Goal: Task Accomplishment & Management: Use online tool/utility

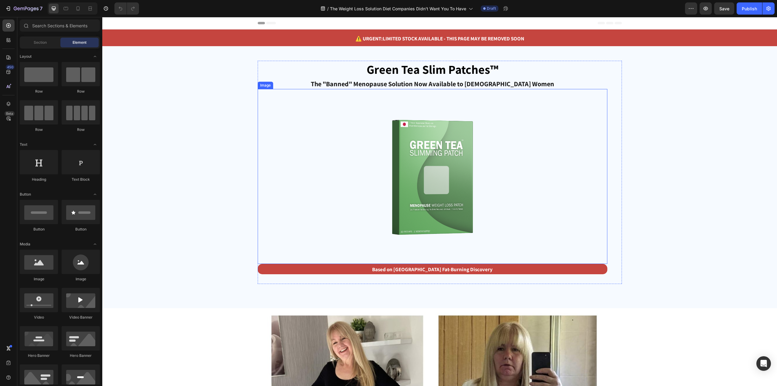
click at [580, 163] on div at bounding box center [433, 176] width 350 height 175
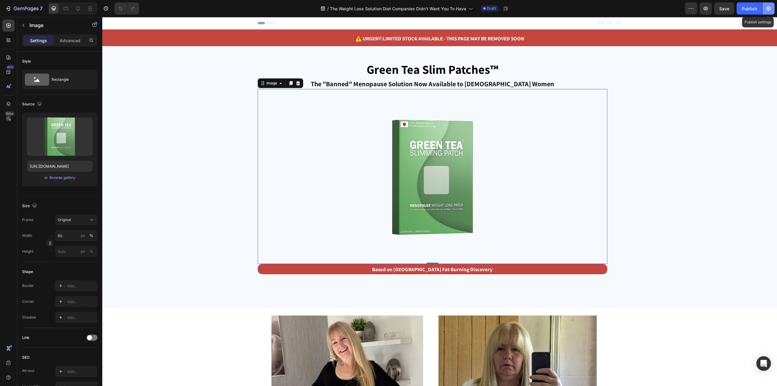
click at [772, 8] on button "button" at bounding box center [768, 8] width 12 height 12
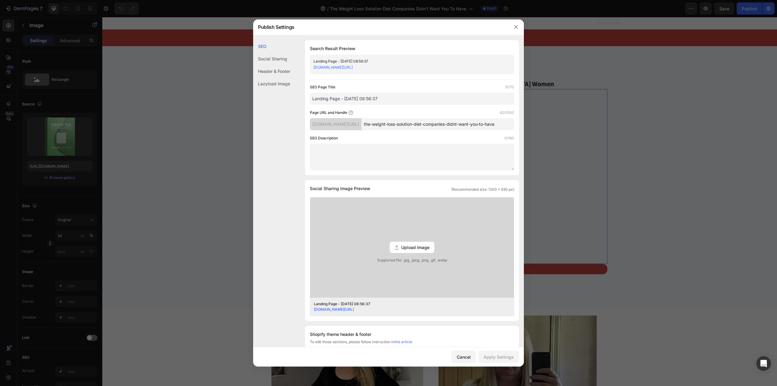
click at [436, 115] on div "Page URL and Handle 62/1000" at bounding box center [412, 113] width 204 height 6
click at [427, 127] on input "the-weight-loss-solution-diet-companies-didnt-want-you-to-have" at bounding box center [437, 124] width 153 height 12
paste input "menopause-pp3"
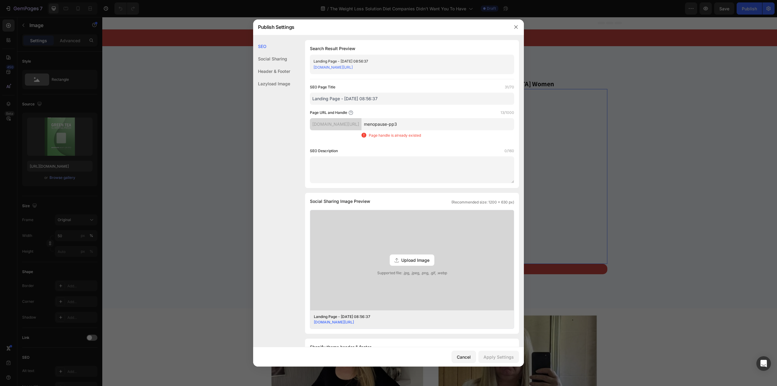
click at [427, 127] on input "menopause-pp3" at bounding box center [437, 124] width 153 height 12
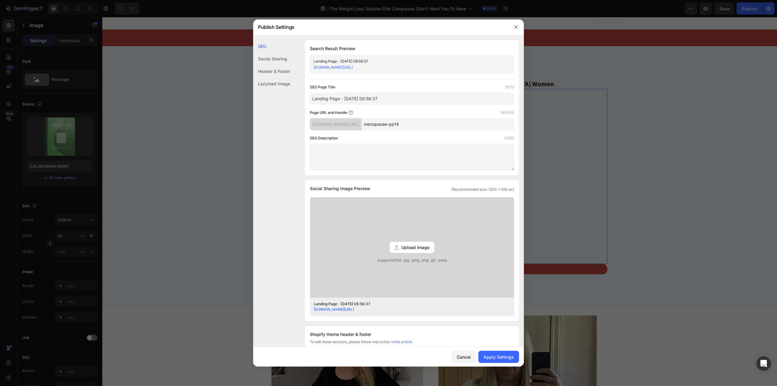
type input "menopause-pp14"
click at [404, 102] on input "Landing Page - [DATE] 08:56:37" at bounding box center [412, 99] width 204 height 12
paste input "Green Tea Slim Patches™"
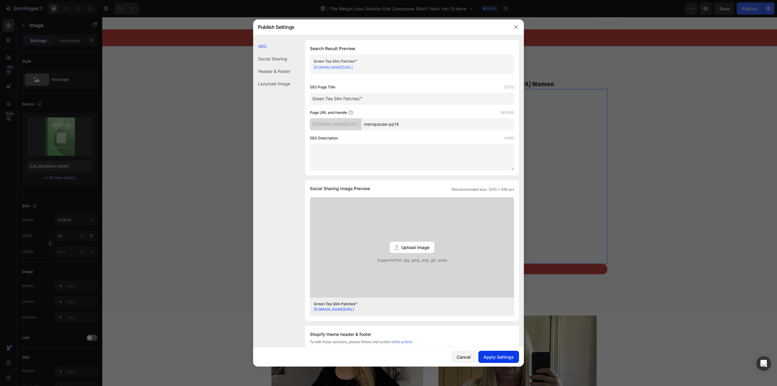
type input "Green Tea Slim Patches™"
click at [494, 353] on div "Apply Settings" at bounding box center [498, 356] width 30 height 6
click at [506, 29] on div "Publish Settings" at bounding box center [380, 27] width 255 height 16
click at [518, 25] on icon "button" at bounding box center [515, 27] width 5 height 5
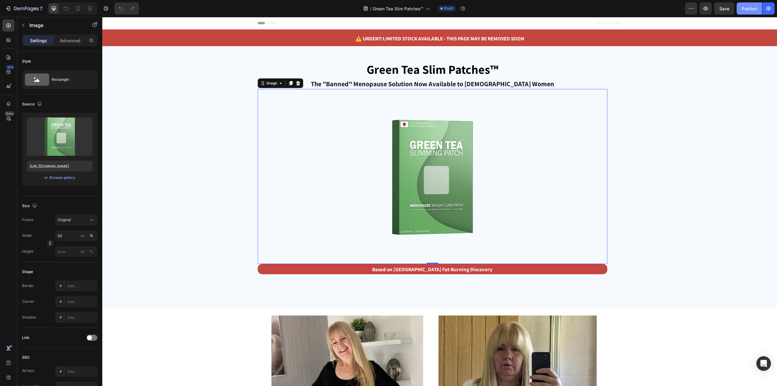
click at [758, 5] on button "Publish" at bounding box center [748, 8] width 25 height 12
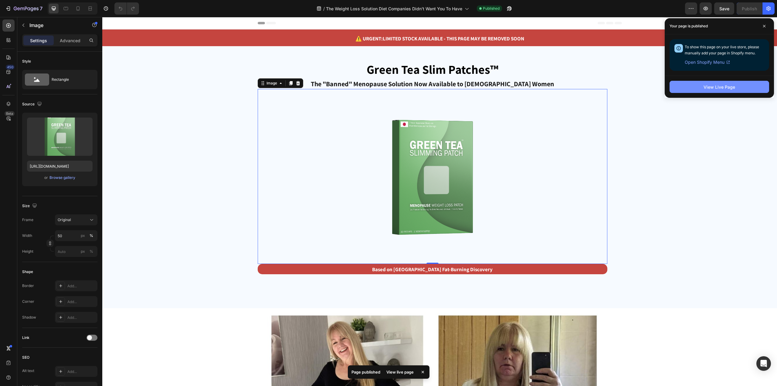
click at [684, 81] on button "View Live Page" at bounding box center [719, 87] width 100 height 12
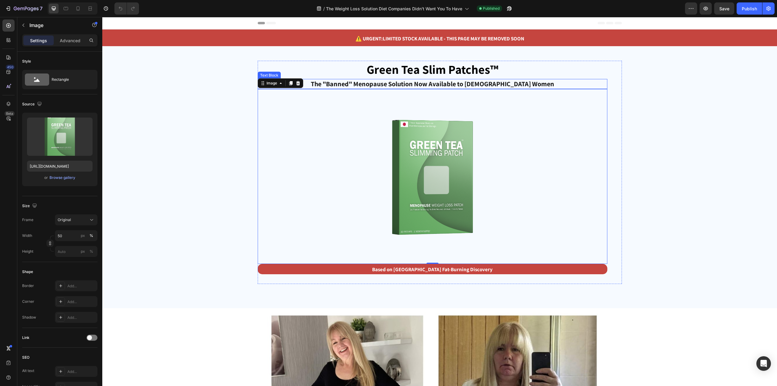
click at [431, 86] on p "The "Banned" Menopause Solution Now Available to [DEMOGRAPHIC_DATA] Women" at bounding box center [432, 83] width 348 height 9
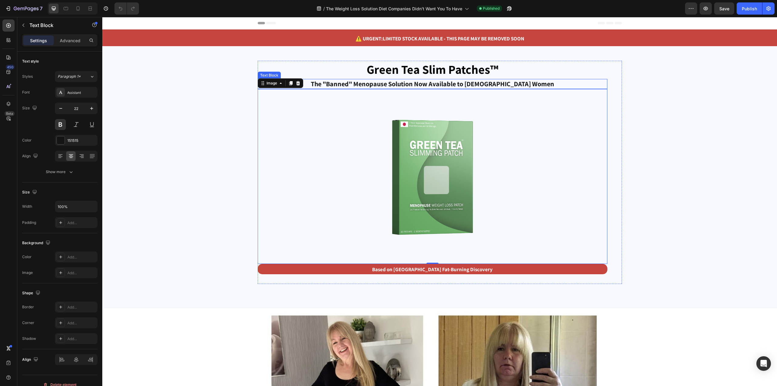
click at [431, 86] on p "The "Banned" Menopause Solution Now Available to [DEMOGRAPHIC_DATA] Women" at bounding box center [432, 83] width 348 height 9
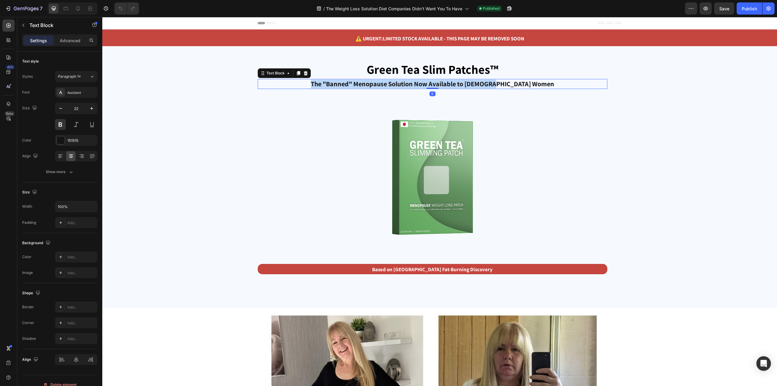
click at [431, 86] on p "The "Banned" Menopause Solution Now Available to [DEMOGRAPHIC_DATA] Women" at bounding box center [432, 83] width 348 height 9
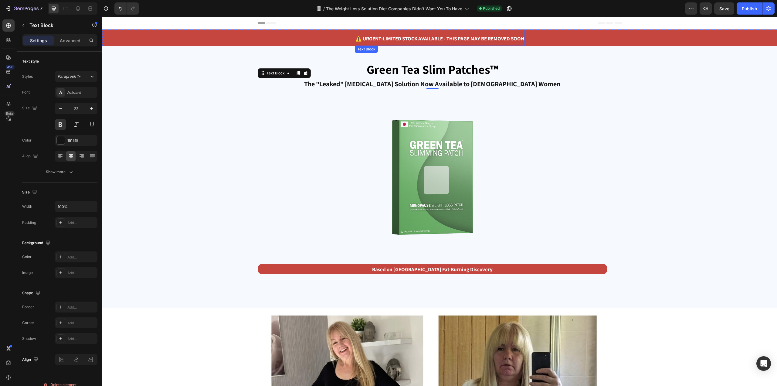
click at [452, 41] on strong "Limited Stock Available - This Page May Be Removed Soon" at bounding box center [453, 38] width 141 height 7
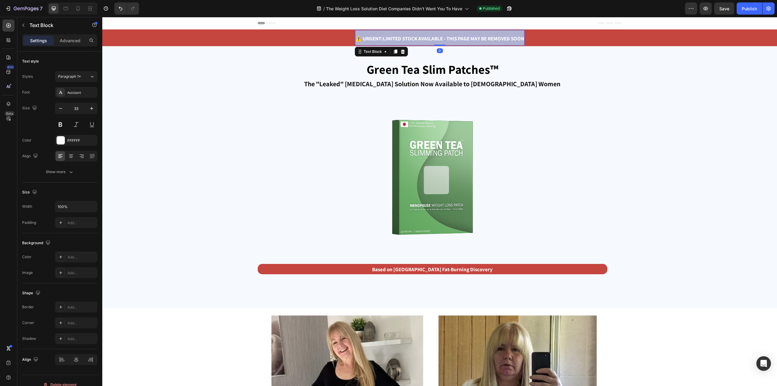
click at [452, 41] on strong "Limited Stock Available - This Page May Be Removed Soon" at bounding box center [453, 38] width 141 height 7
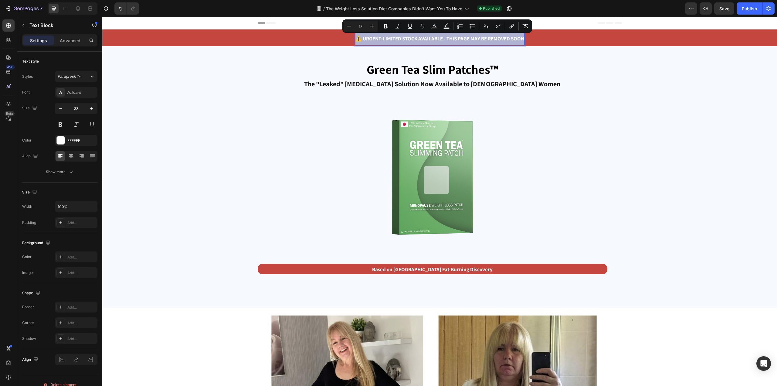
click at [452, 41] on strong "Limited Stock Available - This Page May Be Removed Soon" at bounding box center [453, 38] width 141 height 7
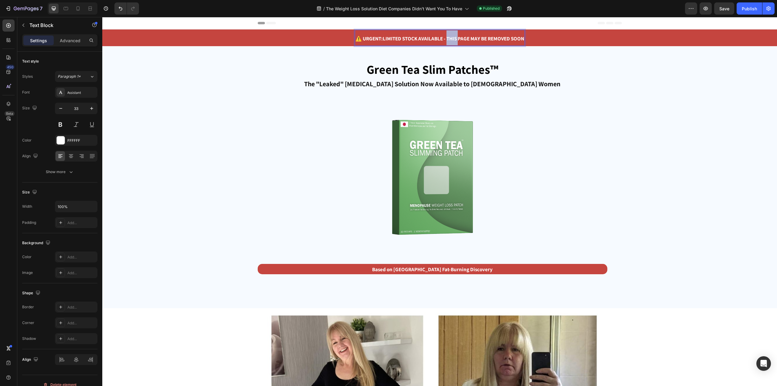
click at [452, 41] on strong "Limited Stock Available - This Page May Be Removed Soon" at bounding box center [453, 38] width 141 height 7
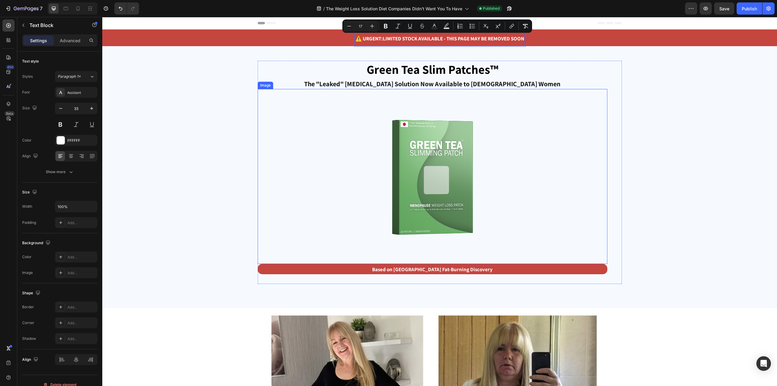
click at [258, 145] on div at bounding box center [433, 176] width 350 height 175
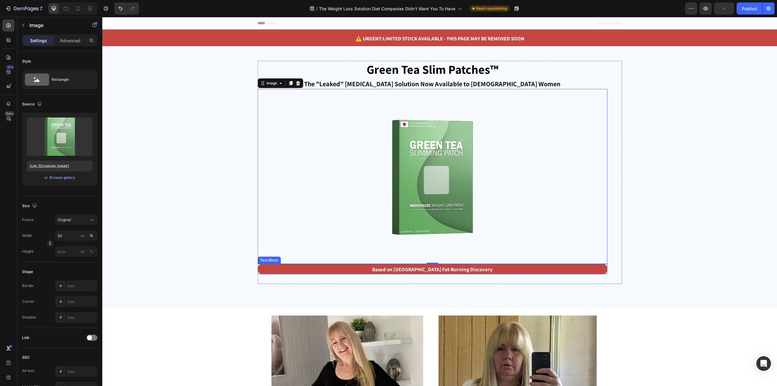
click at [413, 269] on span "Based on [GEOGRAPHIC_DATA] Fat-Burning Discovery" at bounding box center [432, 269] width 120 height 7
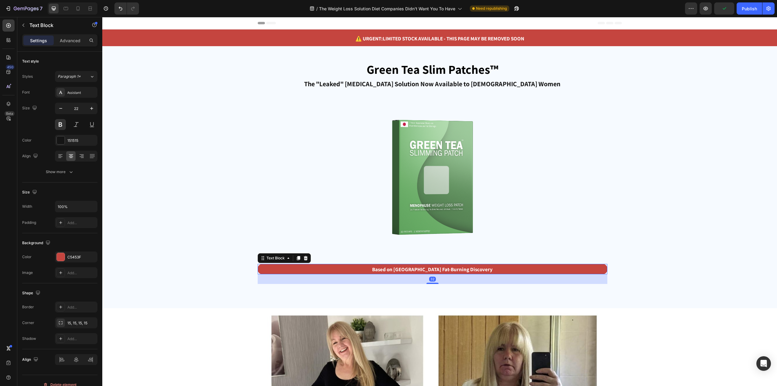
click at [413, 269] on span "Based on [GEOGRAPHIC_DATA] Fat-Burning Discovery" at bounding box center [432, 269] width 120 height 7
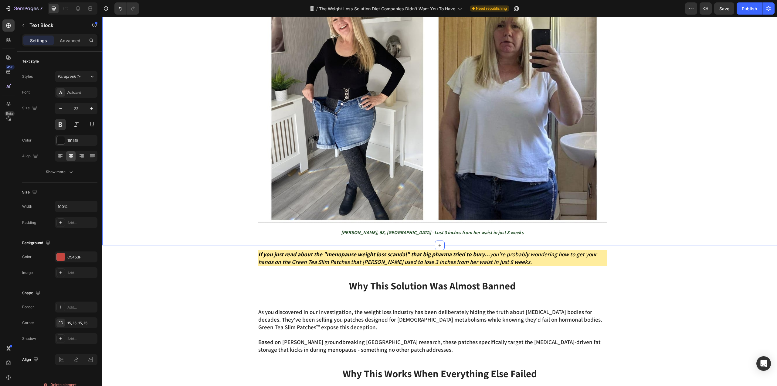
scroll to position [334, 0]
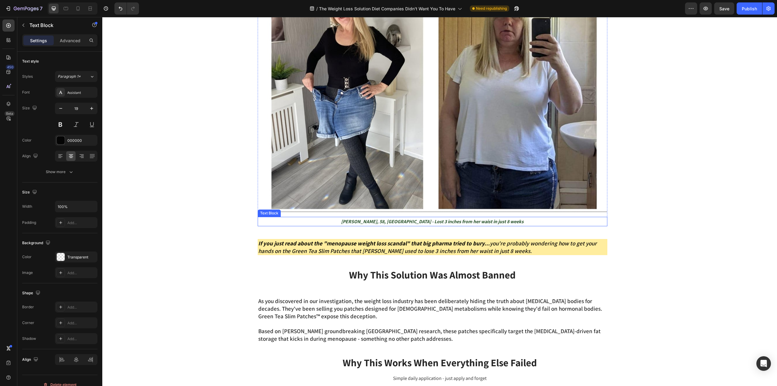
click at [466, 220] on strong "[PERSON_NAME], 58, [GEOGRAPHIC_DATA] - Lost 3 inches from her waist in just 8 w…" at bounding box center [432, 221] width 182 height 6
click at [392, 249] on icon "If you just read about the "menopause weight loss scandal" that big pharma trie…" at bounding box center [427, 246] width 338 height 15
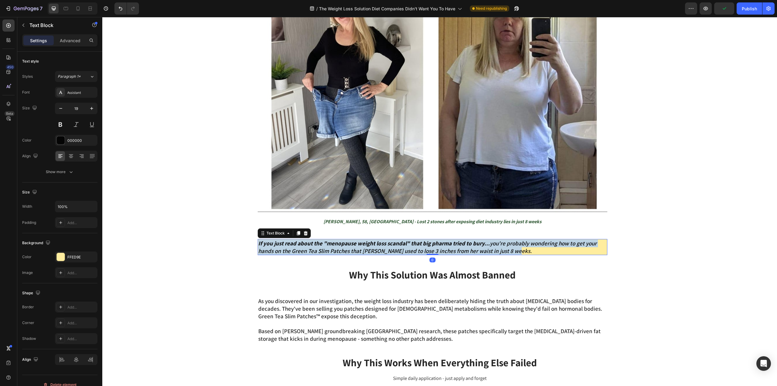
click at [392, 249] on icon "If you just read about the "menopause weight loss scandal" that big pharma trie…" at bounding box center [427, 246] width 338 height 15
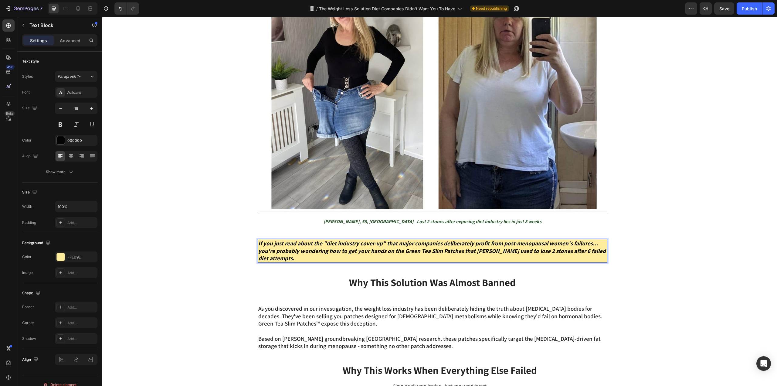
click at [393, 243] on strong "If you just read about the "diet industry cover-up" that major companies delibe…" at bounding box center [431, 250] width 347 height 22
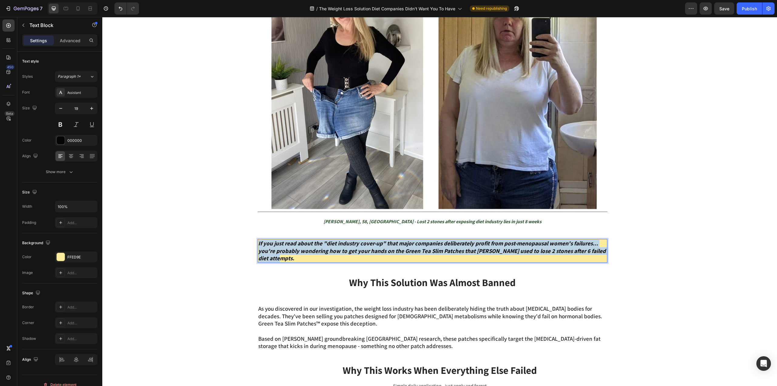
click at [393, 243] on strong "If you just read about the "diet industry cover-up" that major companies delibe…" at bounding box center [431, 250] width 347 height 22
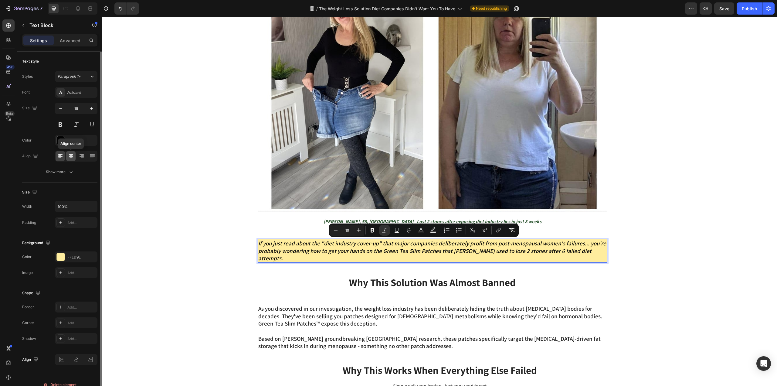
click at [67, 156] on div at bounding box center [70, 156] width 9 height 10
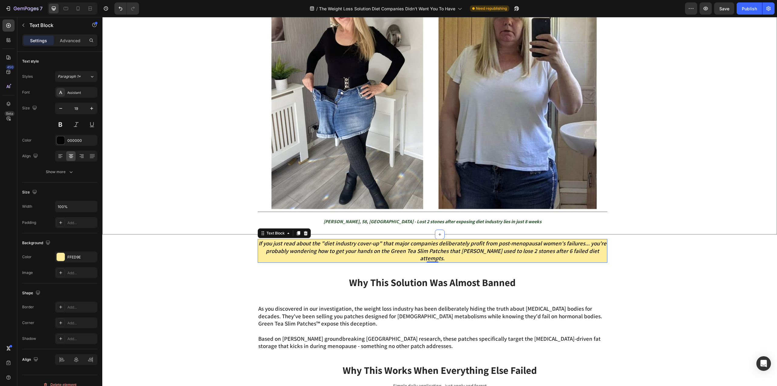
click at [179, 204] on div "Image [PERSON_NAME], [STREET_ADDRESS] - Lost 2 stones after exposing diet indus…" at bounding box center [439, 104] width 662 height 251
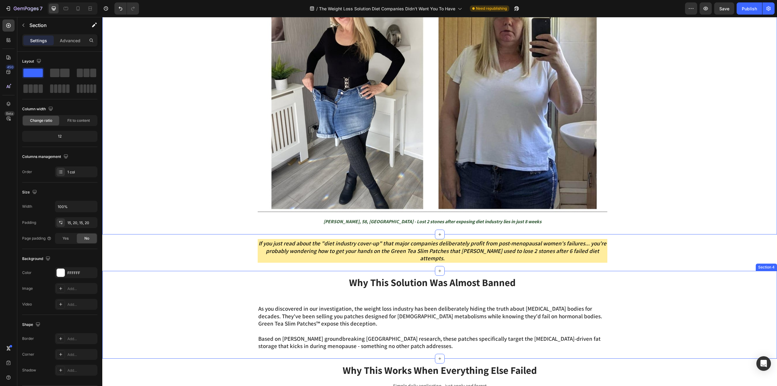
click at [427, 276] on strong "Why This Solution Was Almost Banned" at bounding box center [432, 282] width 167 height 13
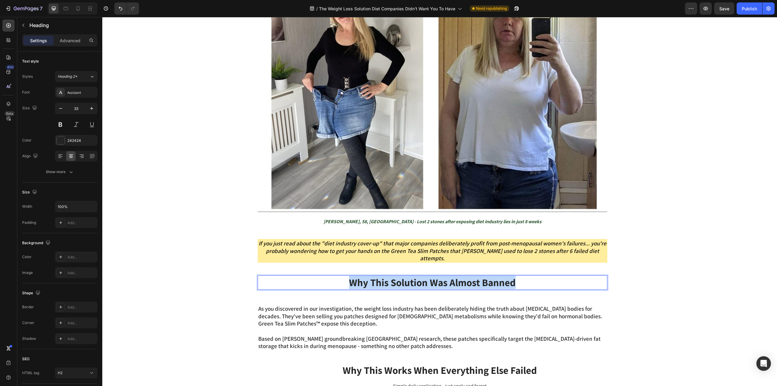
click at [427, 276] on strong "Why This Solution Was Almost Banned" at bounding box center [432, 282] width 167 height 13
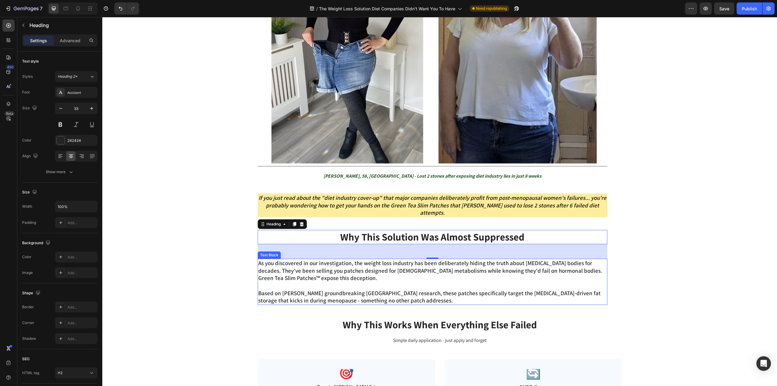
scroll to position [425, 0]
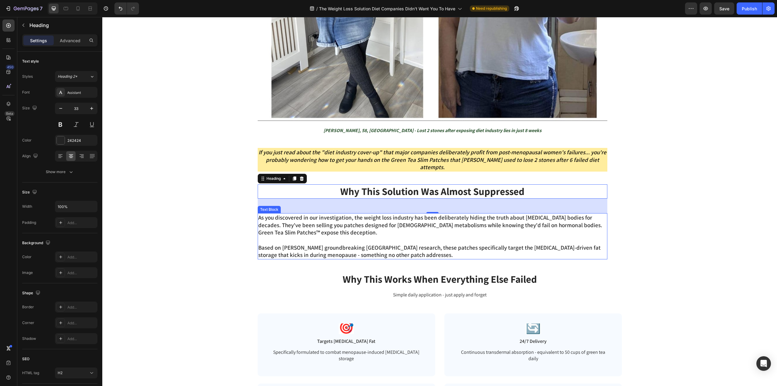
click at [366, 228] on p "Green Tea Slim Patches™ expose this deception." at bounding box center [432, 235] width 348 height 15
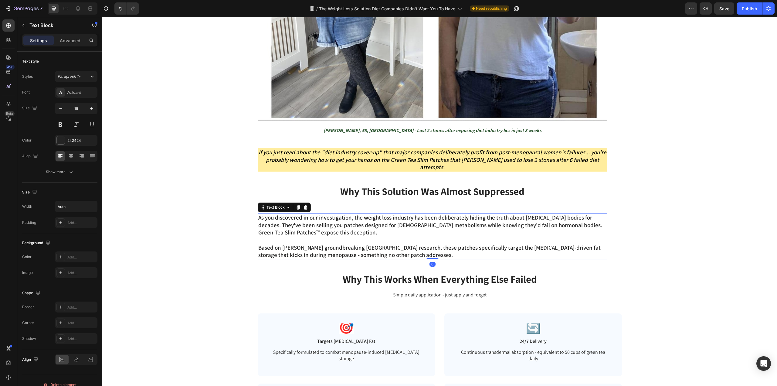
click at [393, 244] on p "Based on [PERSON_NAME] groundbreaking [GEOGRAPHIC_DATA] research, these patches…" at bounding box center [432, 251] width 348 height 15
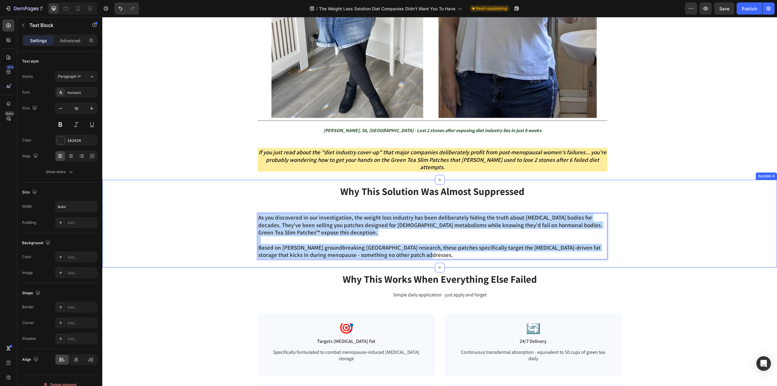
drag, startPoint x: 401, startPoint y: 247, endPoint x: 253, endPoint y: 206, distance: 153.0
click at [253, 206] on div "⁠⁠⁠⁠⁠⁠⁠ Why This Solution Was Almost Suppressed Heading As you discovered in ou…" at bounding box center [439, 223] width 662 height 79
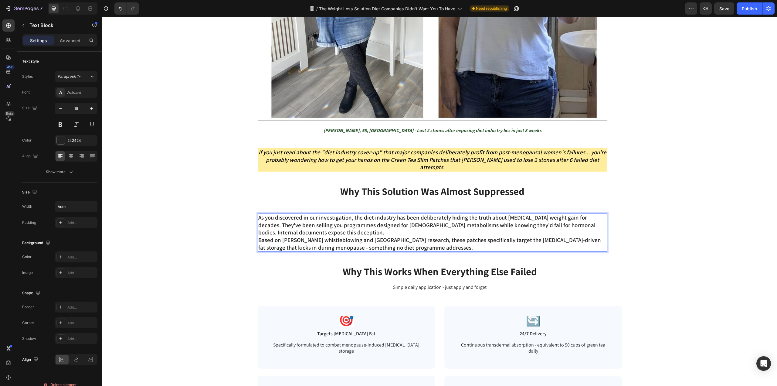
click at [340, 225] on p "As you discovered in our investigation, the diet industry has been deliberately…" at bounding box center [432, 233] width 348 height 38
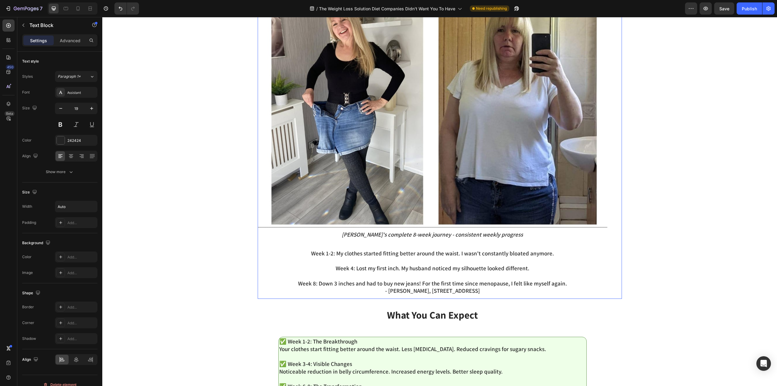
scroll to position [910, 0]
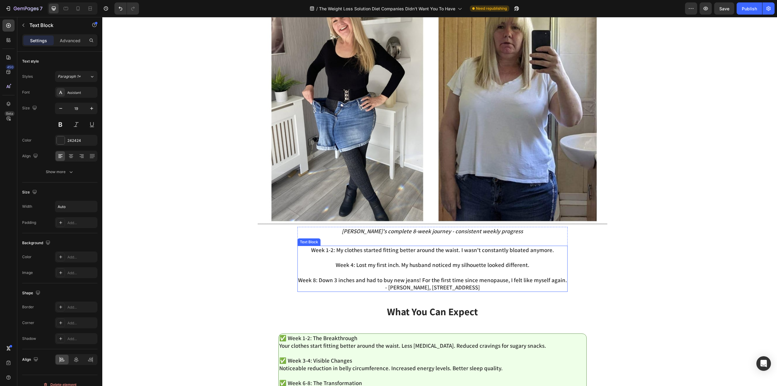
click at [415, 272] on p at bounding box center [432, 273] width 269 height 8
click at [485, 292] on div "[PERSON_NAME]'s Complete Transformation Heading Image [PERSON_NAME]'s complete …" at bounding box center [433, 128] width 350 height 333
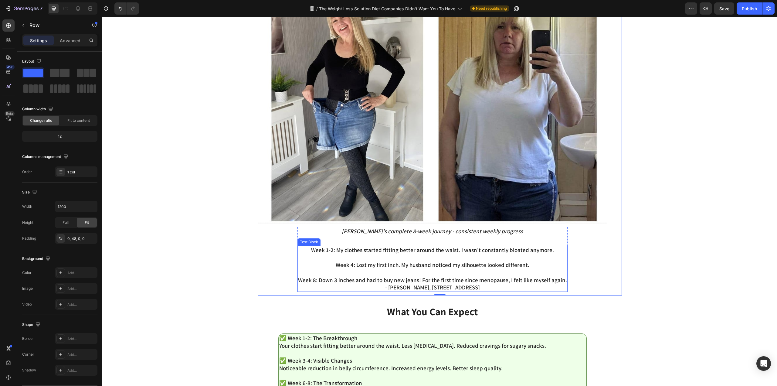
click at [480, 276] on p "Week 8: Down 3 inches and had to buy new jeans! For the first time since menopa…" at bounding box center [432, 283] width 269 height 15
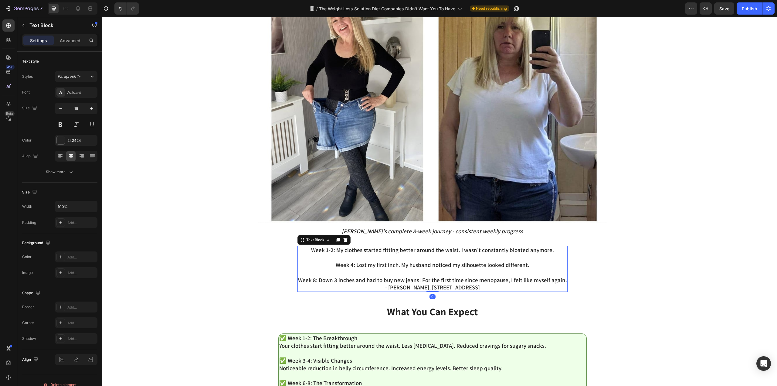
click at [467, 291] on p "Week 8: Down 3 inches and had to buy new jeans! For the first time since menopa…" at bounding box center [432, 283] width 269 height 15
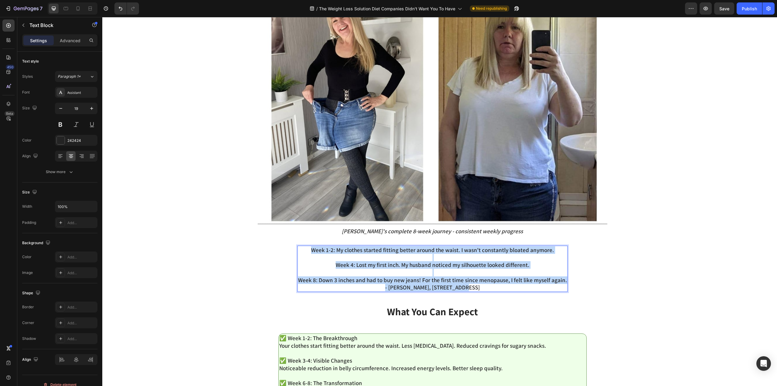
drag, startPoint x: 475, startPoint y: 286, endPoint x: 307, endPoint y: 246, distance: 172.9
click at [307, 246] on div "Week 1-2: My clothes started fitting better around the waist. I wasn't constant…" at bounding box center [432, 268] width 270 height 46
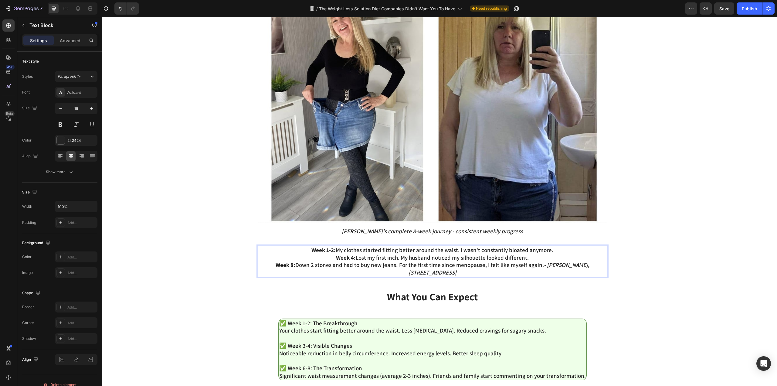
click at [567, 252] on p "Week 1-2: My clothes started fitting better around the waist. I wasn't constant…" at bounding box center [432, 250] width 348 height 8
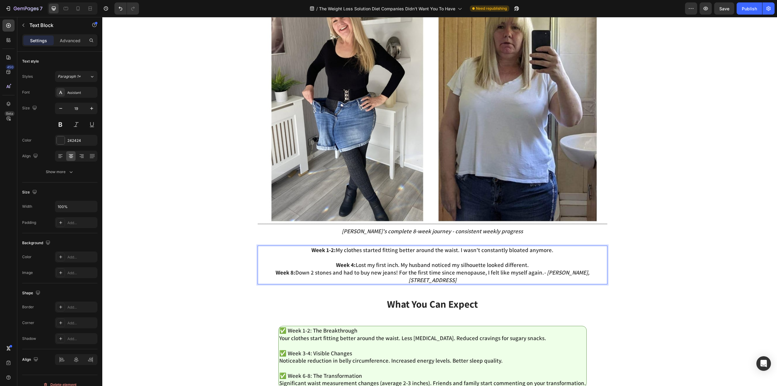
click at [548, 269] on icon "- [PERSON_NAME], [STREET_ADDRESS]" at bounding box center [498, 276] width 181 height 15
click at [547, 265] on p "Week 4: Lost my first inch. My husband noticed my silhouette looked different." at bounding box center [432, 265] width 348 height 8
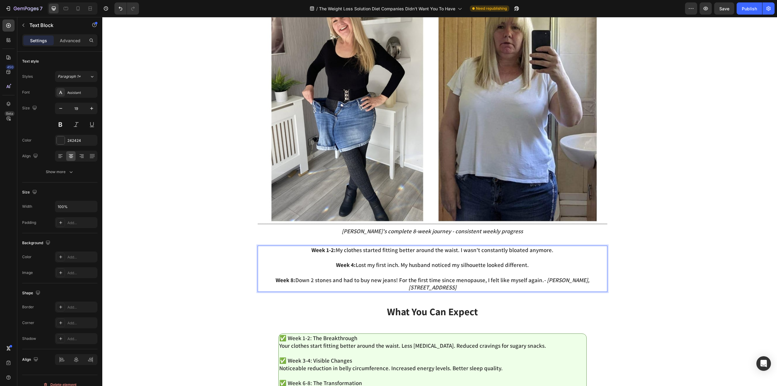
click at [529, 282] on icon "- [PERSON_NAME], [STREET_ADDRESS]" at bounding box center [498, 283] width 181 height 15
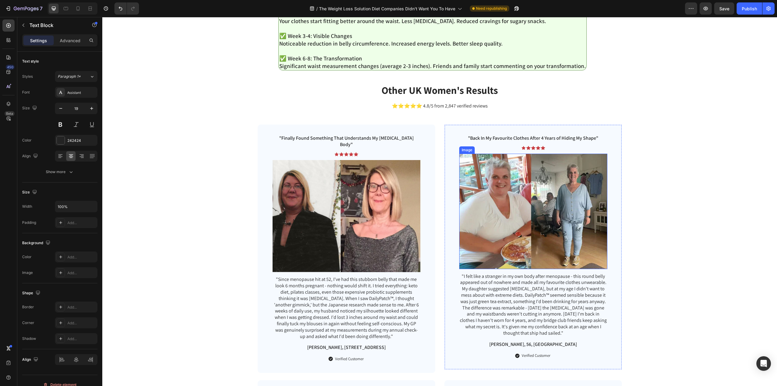
scroll to position [1244, 0]
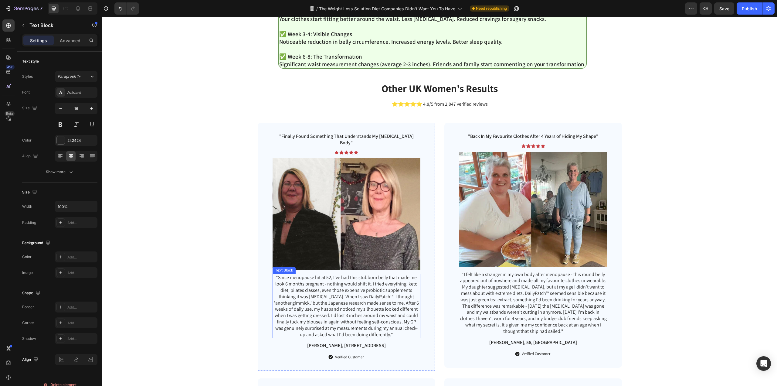
click at [371, 295] on p ""Since menopause hit at 52, I've had this stubborn belly that made me look 6 mo…" at bounding box center [346, 305] width 147 height 63
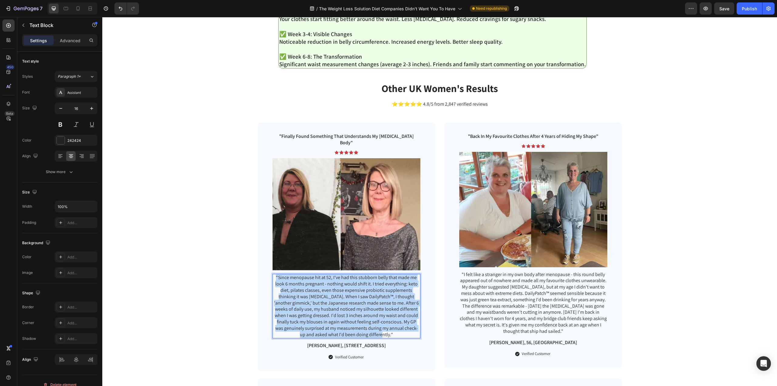
click at [371, 295] on p ""Since menopause hit at 52, I've had this stubborn belly that made me look 6 mo…" at bounding box center [346, 305] width 147 height 63
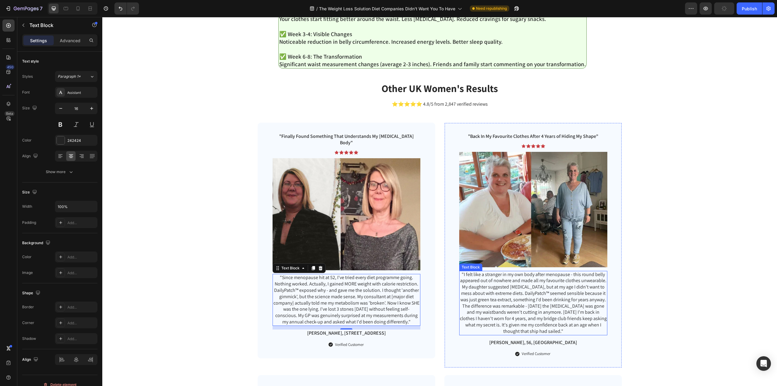
click at [497, 310] on p ""I felt like a stranger in my own body after menopause - this round belly appea…" at bounding box center [533, 302] width 147 height 63
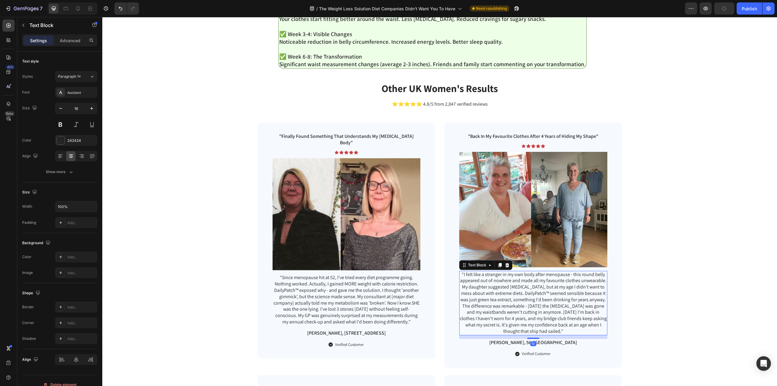
click at [497, 310] on p ""I felt like a stranger in my own body after menopause - this round belly appea…" at bounding box center [533, 302] width 147 height 63
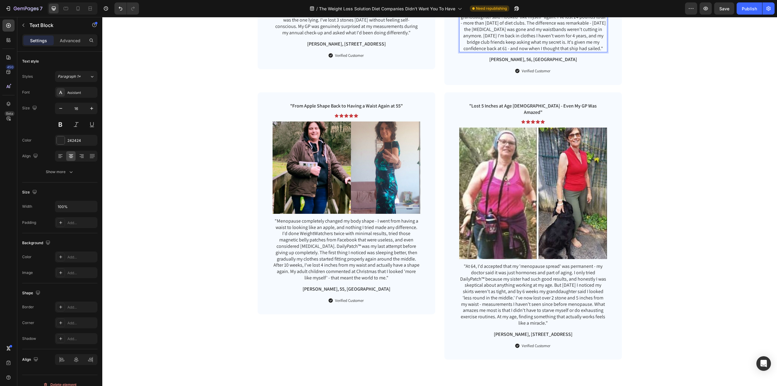
scroll to position [1578, 0]
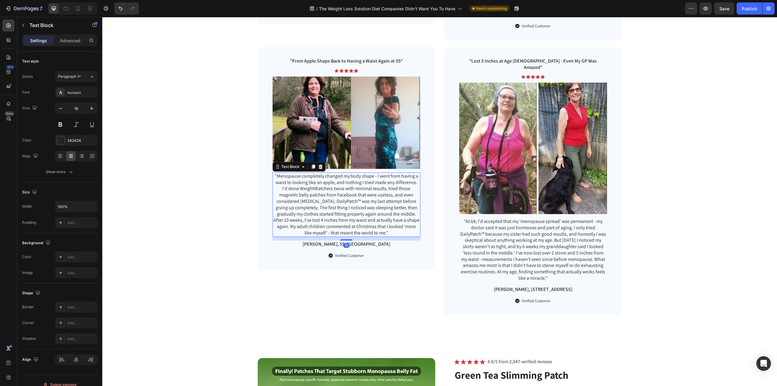
click at [361, 216] on p ""Menopause completely changed my body shape - I went from having a waist to loo…" at bounding box center [346, 204] width 147 height 63
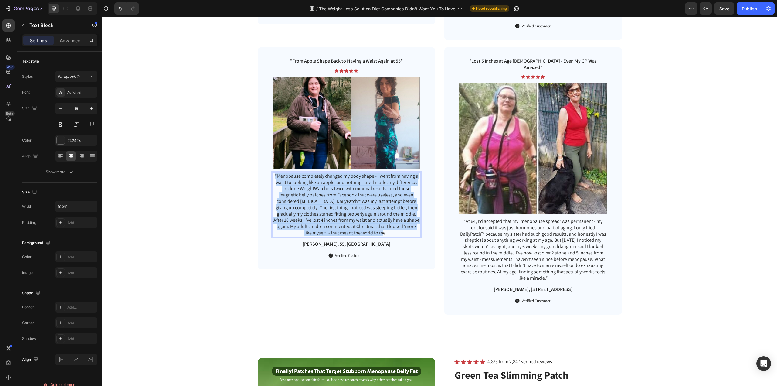
click at [361, 216] on p ""Menopause completely changed my body shape - I went from having a waist to loo…" at bounding box center [346, 204] width 147 height 63
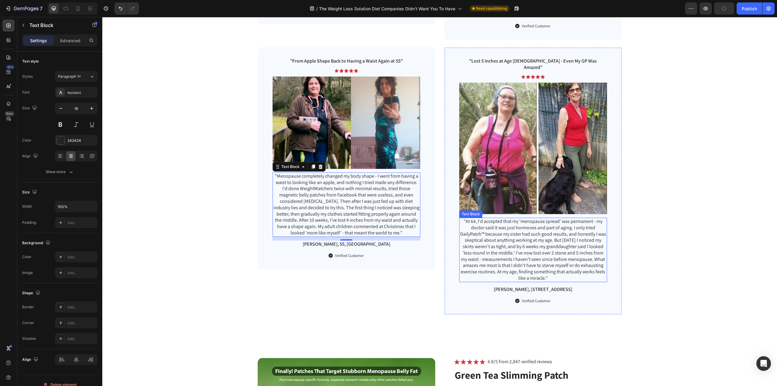
click at [565, 244] on p ""At 64, I'd accepted that my 'menopause spread' was permanent - my doctor said …" at bounding box center [533, 249] width 147 height 63
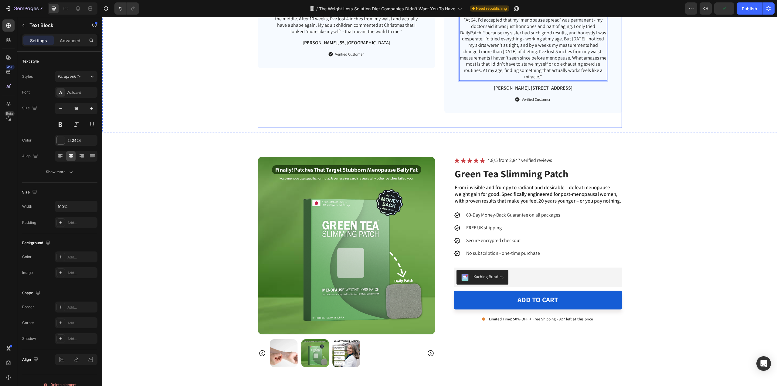
scroll to position [1851, 0]
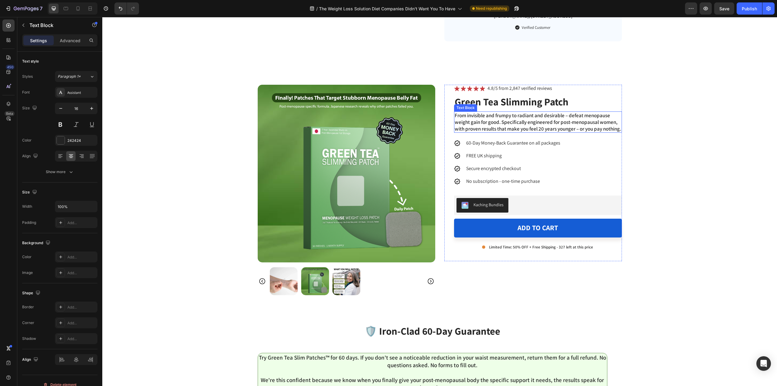
click at [499, 118] on p "From invisible and frumpy to radiant and desirable – defeat menopause weight ga…" at bounding box center [538, 122] width 167 height 20
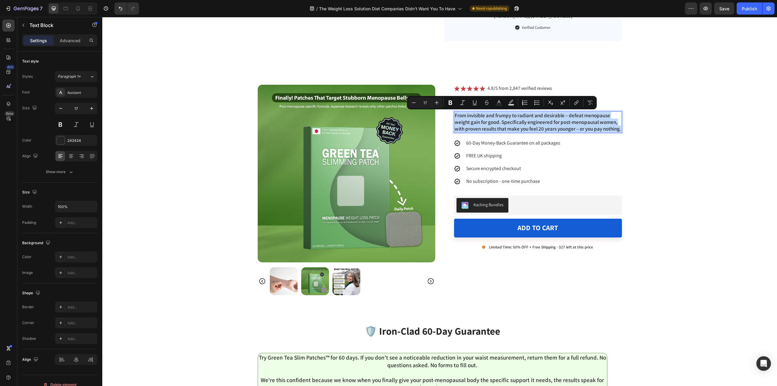
click at [499, 118] on p "From invisible and frumpy to radiant and desirable – defeat menopause weight ga…" at bounding box center [538, 122] width 167 height 20
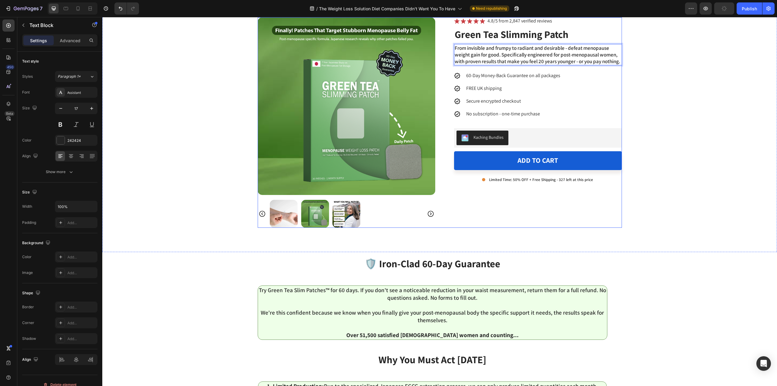
scroll to position [2033, 0]
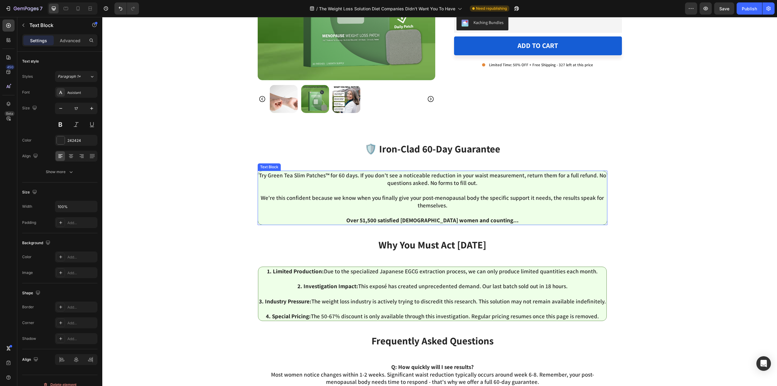
click at [540, 208] on p "We're this confident because we know when you finally give your post-menopausal…" at bounding box center [433, 209] width 348 height 30
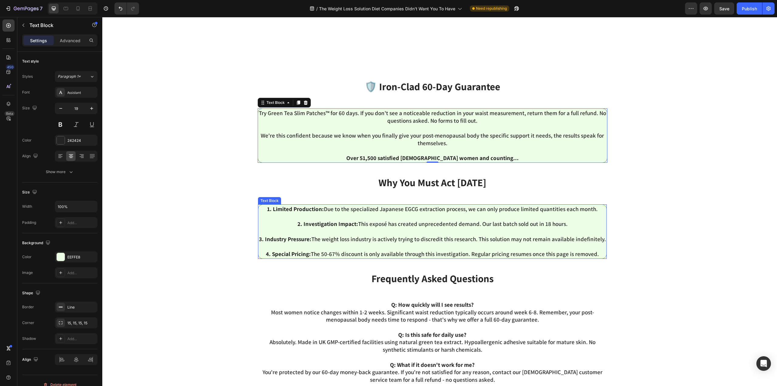
scroll to position [2185, 0]
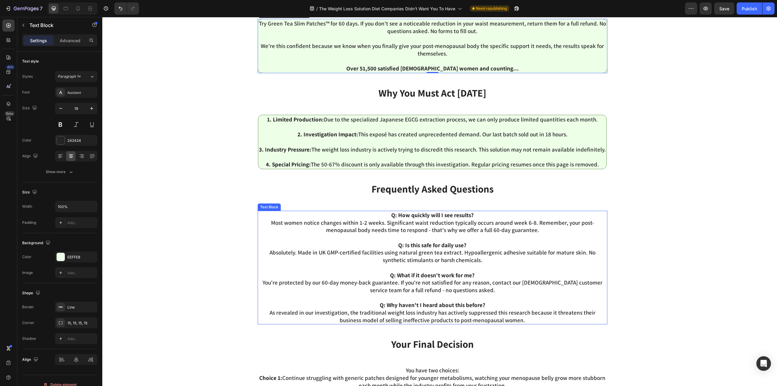
click at [408, 317] on p "As revealed in our investigation, the traditional weight loss industry has acti…" at bounding box center [432, 316] width 348 height 15
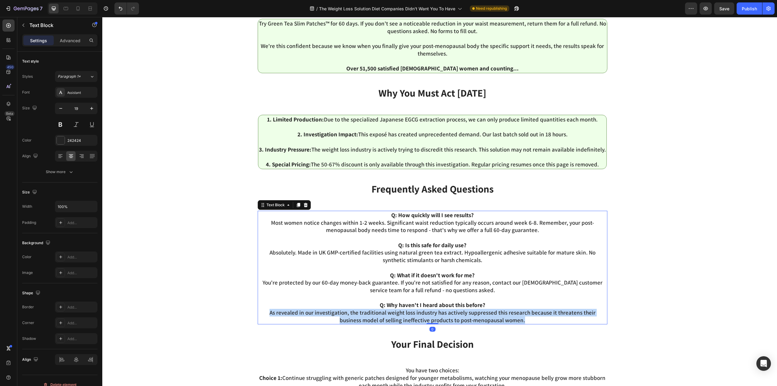
click at [408, 317] on p "As revealed in our investigation, the traditional weight loss industry has acti…" at bounding box center [432, 316] width 348 height 15
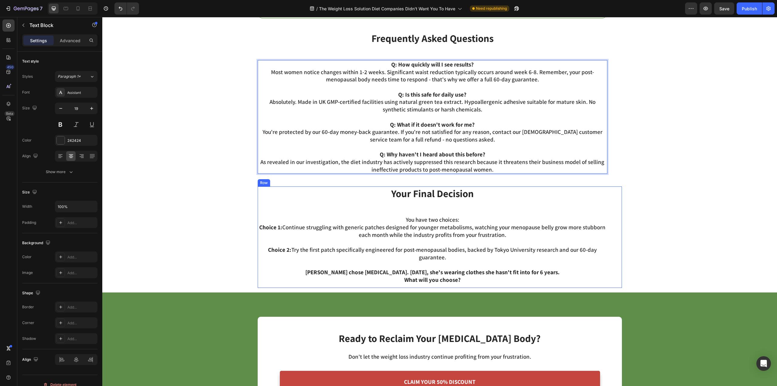
scroll to position [2336, 0]
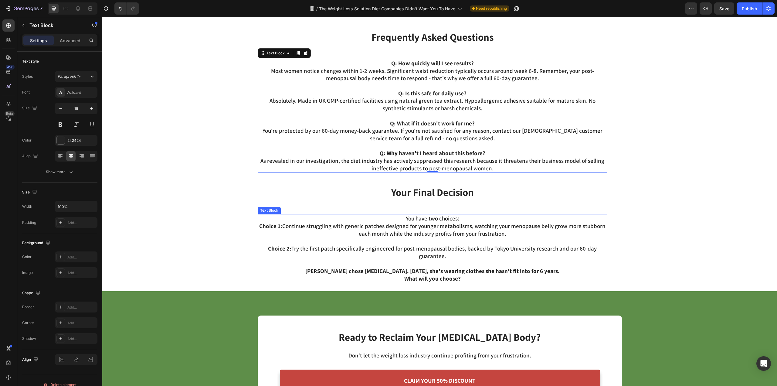
drag, startPoint x: 424, startPoint y: 251, endPoint x: 437, endPoint y: 256, distance: 14.3
click at [424, 251] on p "Choice 2: Try the first patch specifically engineered for post-menopausal bodie…" at bounding box center [432, 252] width 348 height 15
click at [472, 259] on p "Choice 2: Try the first patch specifically engineered for post-menopausal bodie…" at bounding box center [432, 252] width 348 height 15
drag, startPoint x: 462, startPoint y: 257, endPoint x: 294, endPoint y: 247, distance: 168.1
click at [294, 247] on p "Choice 2: Try the first patch specifically engineered for post-menopausal bodie…" at bounding box center [432, 252] width 348 height 15
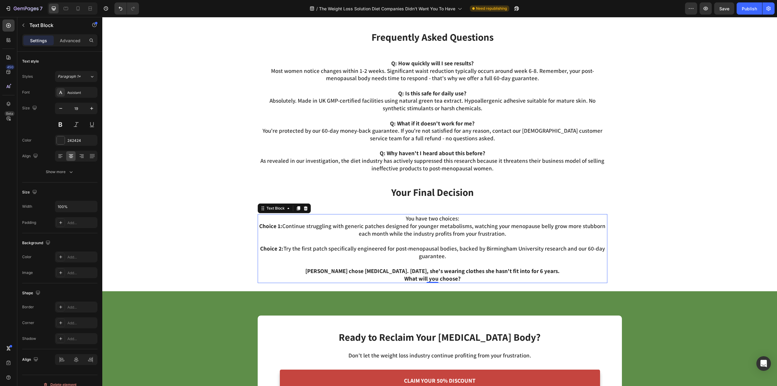
click at [413, 275] on strong "What will you choose?" at bounding box center [432, 278] width 56 height 7
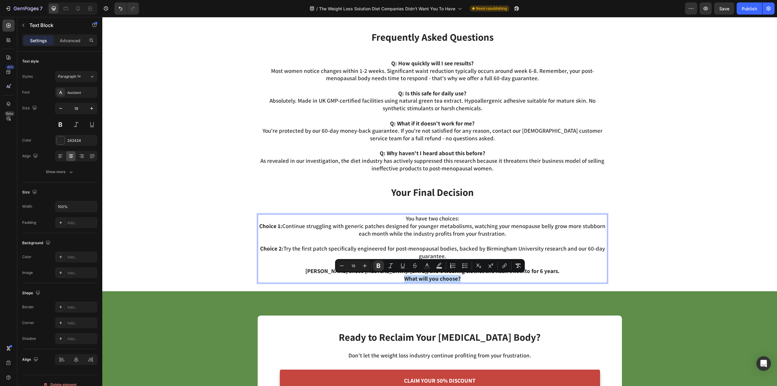
click at [479, 282] on div "You have two choices: Choice 1: Continue struggling with generic patches design…" at bounding box center [433, 248] width 350 height 69
click at [476, 278] on p "What will you choose?" at bounding box center [432, 279] width 348 height 8
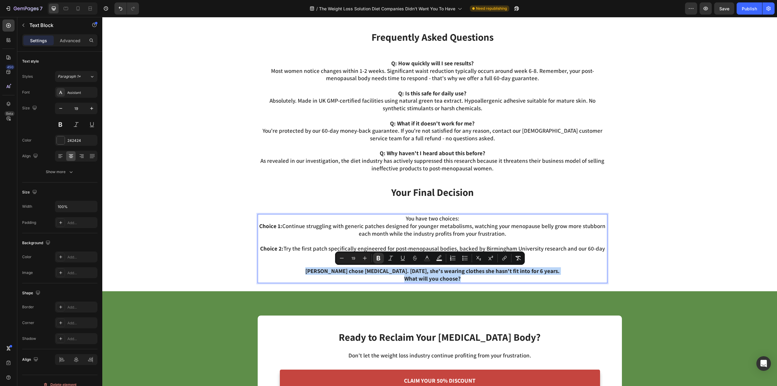
drag, startPoint x: 468, startPoint y: 279, endPoint x: 288, endPoint y: 269, distance: 179.9
click at [288, 269] on div "You have two choices: Choice 1: Continue struggling with generic patches design…" at bounding box center [433, 248] width 350 height 69
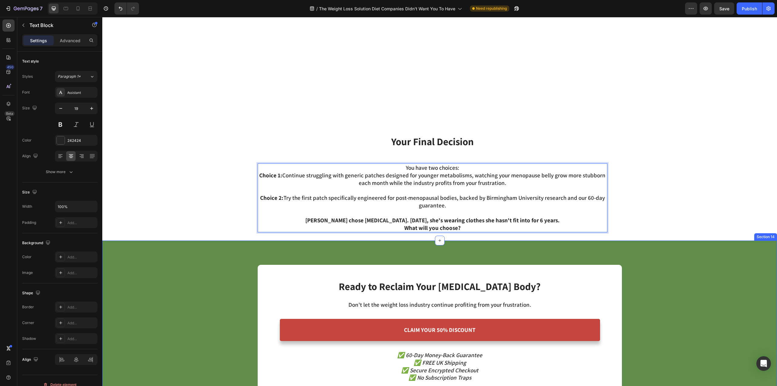
scroll to position [2518, 0]
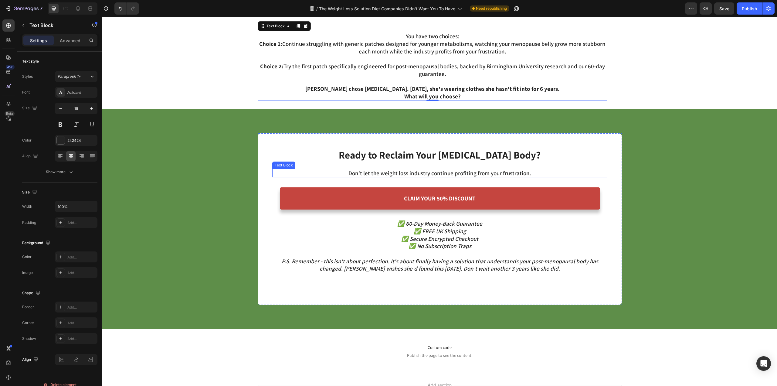
click at [429, 170] on p "Don't let the weight loss industry continue profiting from your frustration." at bounding box center [440, 173] width 334 height 8
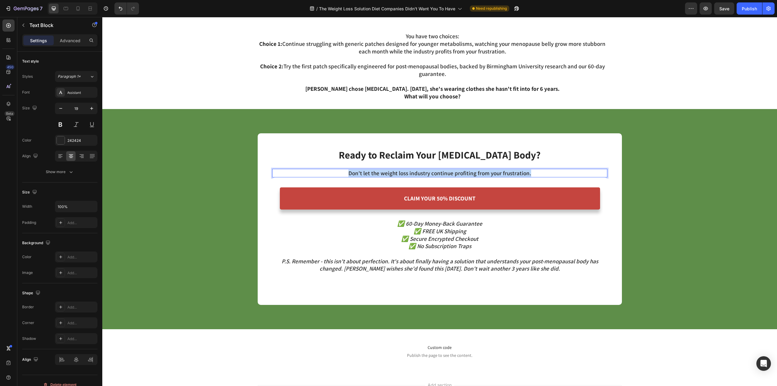
click at [429, 170] on p "Don't let the weight loss industry continue profiting from your frustration." at bounding box center [440, 173] width 334 height 8
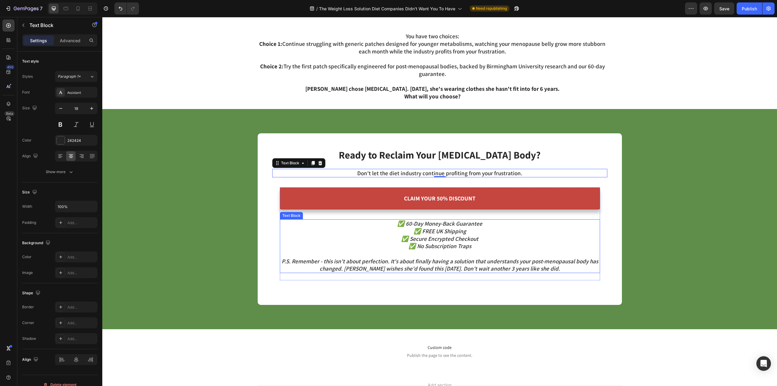
click at [392, 249] on p "✅ 60-Day Money-Back Guarantee ✅ FREE UK Shipping ✅ Secure Encrypted Checkout ✅ …" at bounding box center [439, 235] width 319 height 30
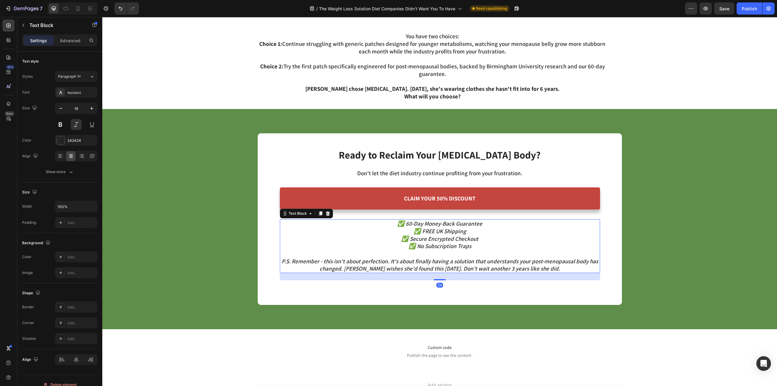
click at [392, 265] on icon "P.S. Remember - this isn't about perfection. It's about finally having a soluti…" at bounding box center [440, 264] width 316 height 15
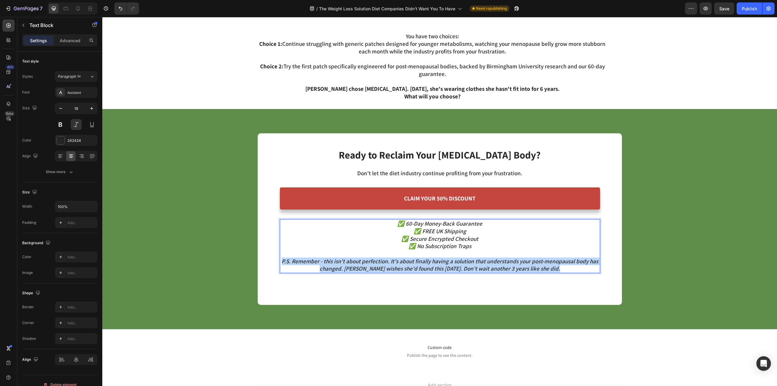
click at [392, 265] on icon "P.S. Remember - this isn't about perfection. It's about finally having a soluti…" at bounding box center [440, 264] width 316 height 15
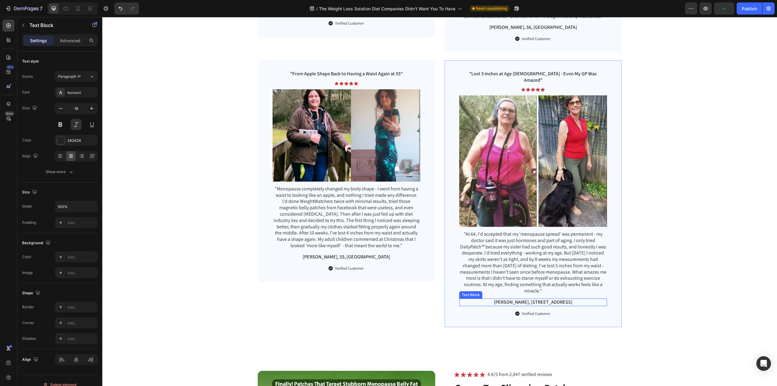
scroll to position [1671, 0]
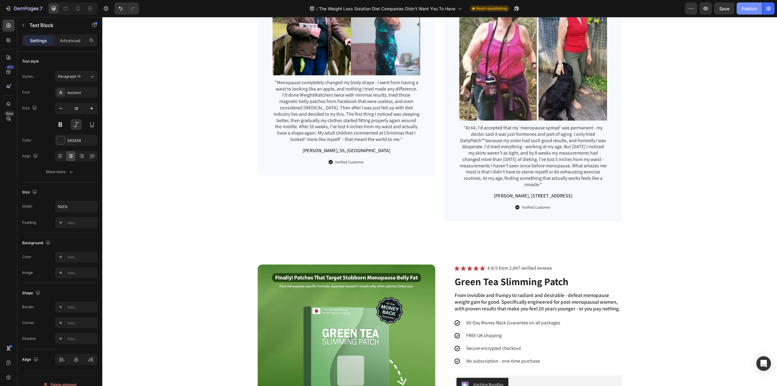
click at [746, 12] on button "Publish" at bounding box center [748, 8] width 25 height 12
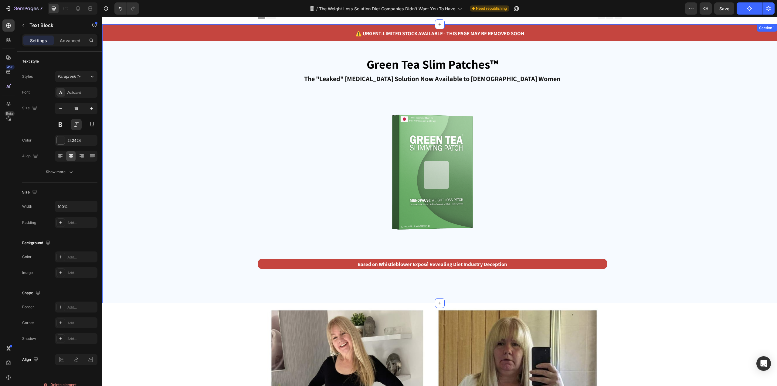
scroll to position [0, 0]
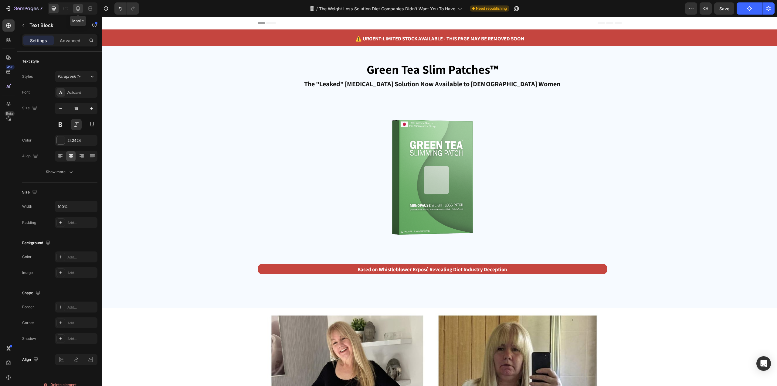
click at [80, 8] on icon at bounding box center [78, 8] width 6 height 6
type input "17"
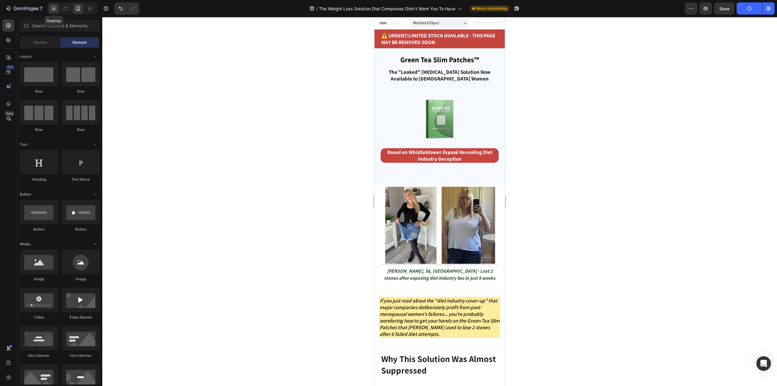
click at [53, 11] on icon at bounding box center [54, 8] width 6 height 6
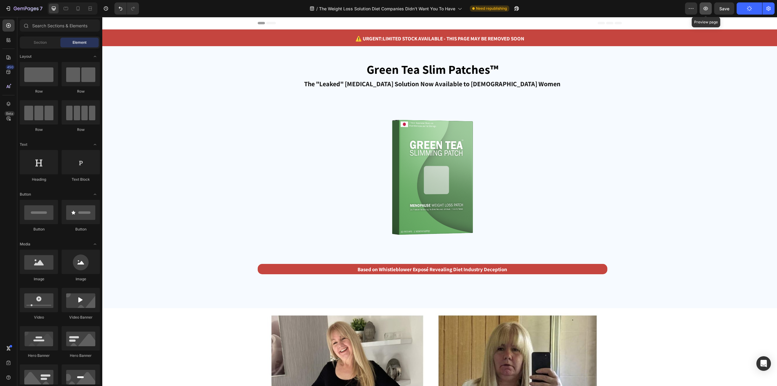
click at [706, 9] on icon "button" at bounding box center [705, 9] width 5 height 4
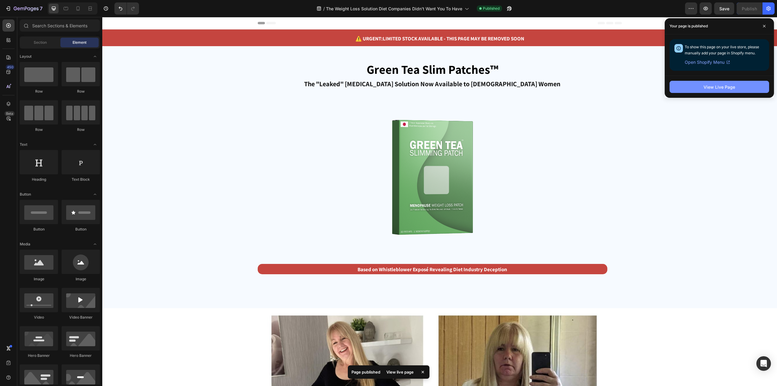
click at [723, 84] on div "View Live Page" at bounding box center [719, 87] width 32 height 6
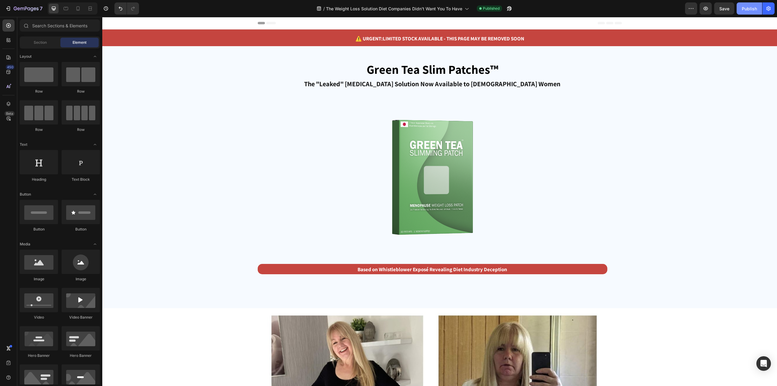
click at [745, 11] on div "Publish" at bounding box center [749, 8] width 15 height 6
click at [24, 6] on div "7" at bounding box center [28, 8] width 29 height 7
